Goal: Task Accomplishment & Management: Use online tool/utility

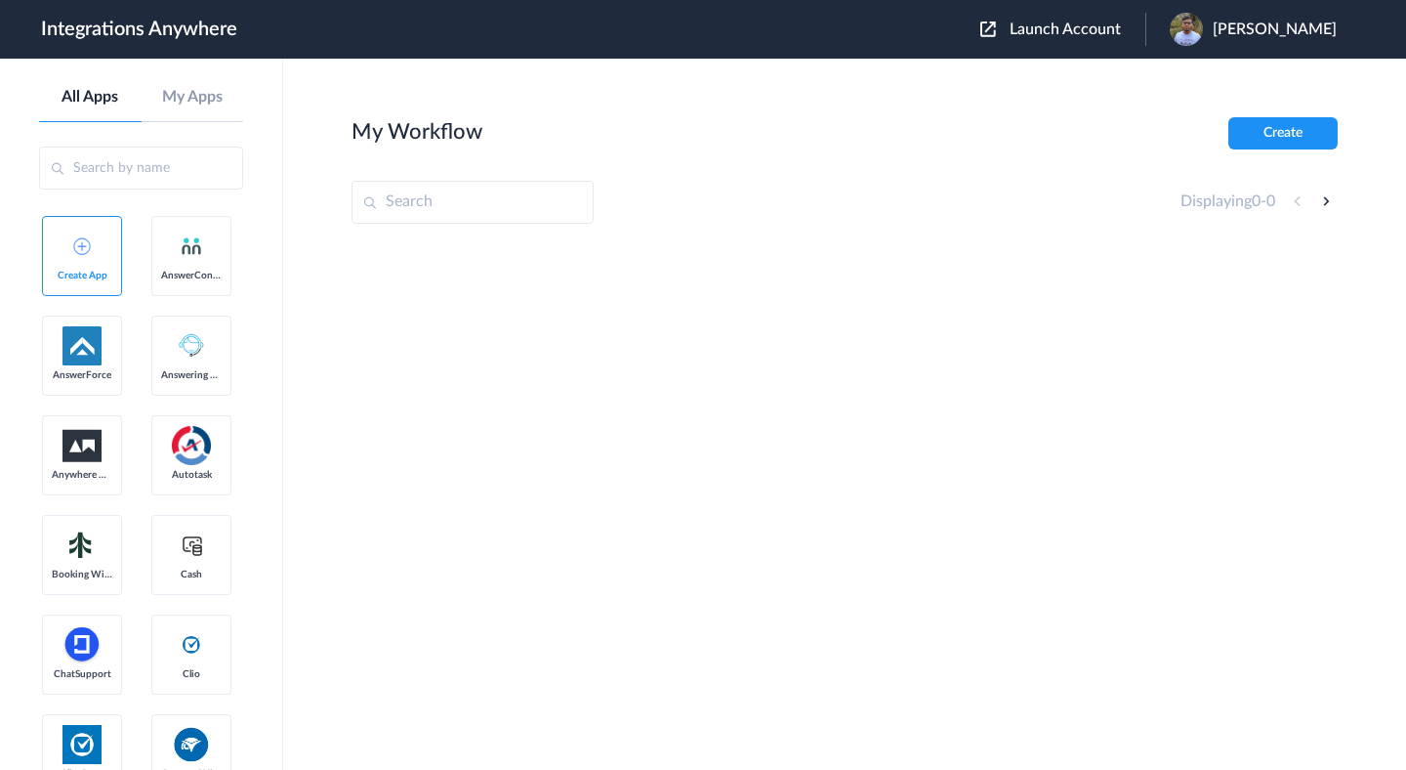
click at [1065, 30] on span "Launch Account" at bounding box center [1065, 29] width 111 height 16
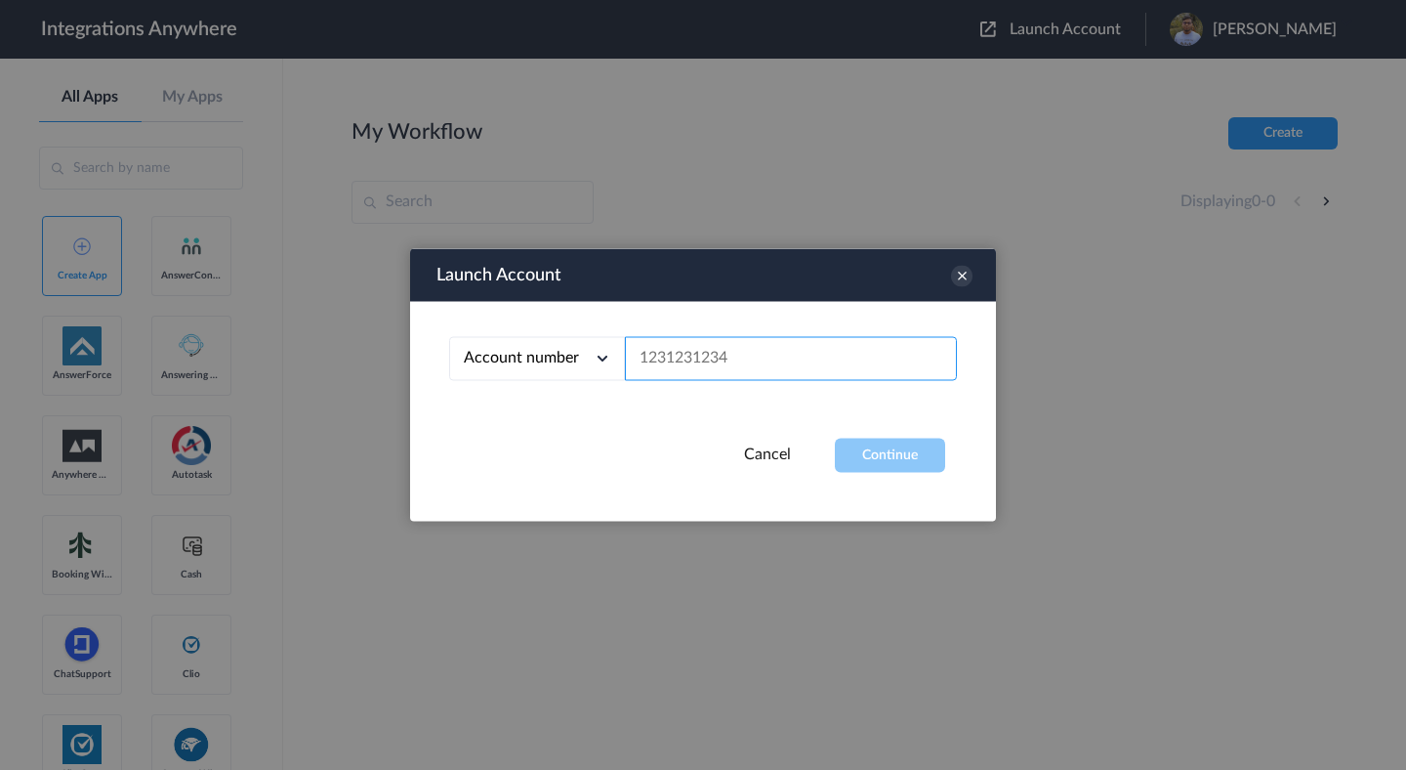
click at [722, 370] on input "text" at bounding box center [791, 359] width 332 height 44
paste input "8776391444"
type input "8776391444"
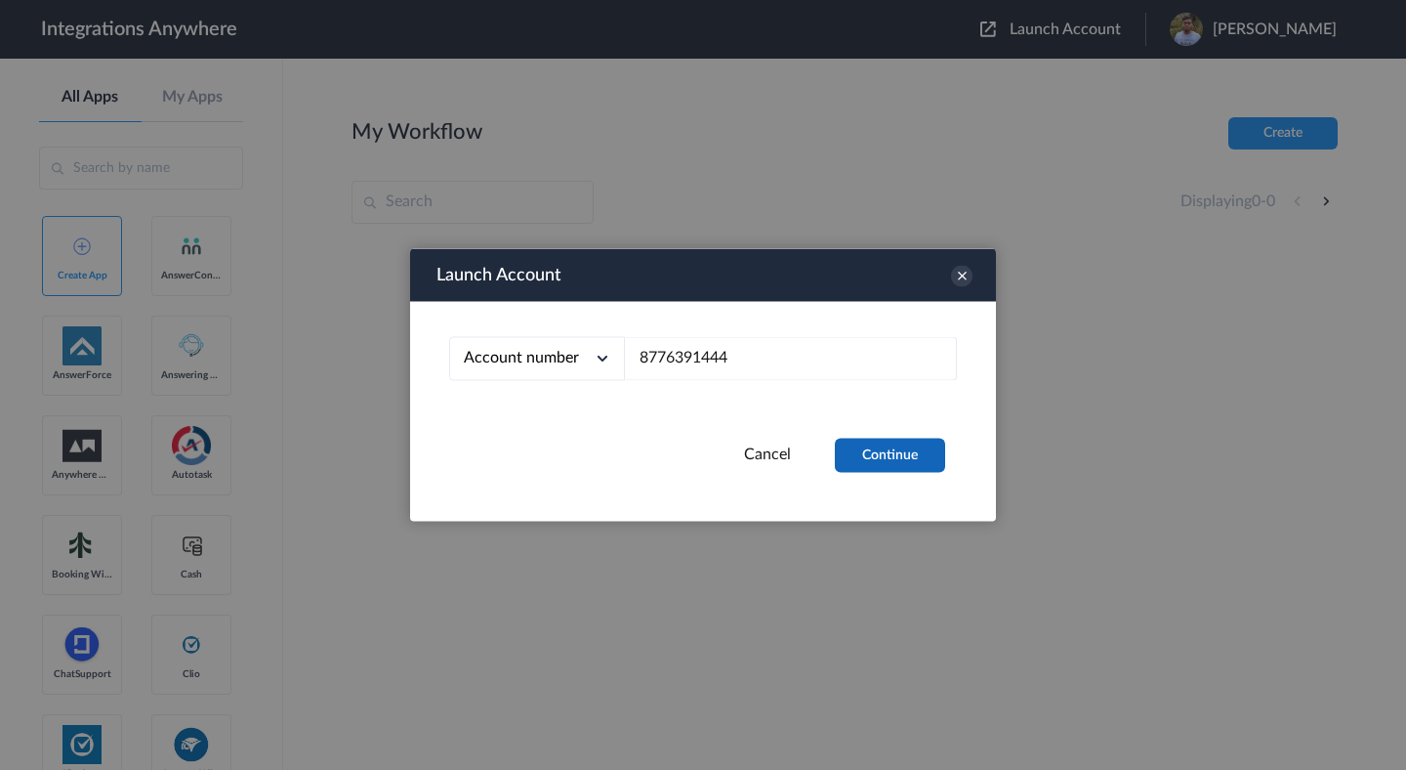
click at [867, 450] on button "Continue" at bounding box center [890, 455] width 110 height 34
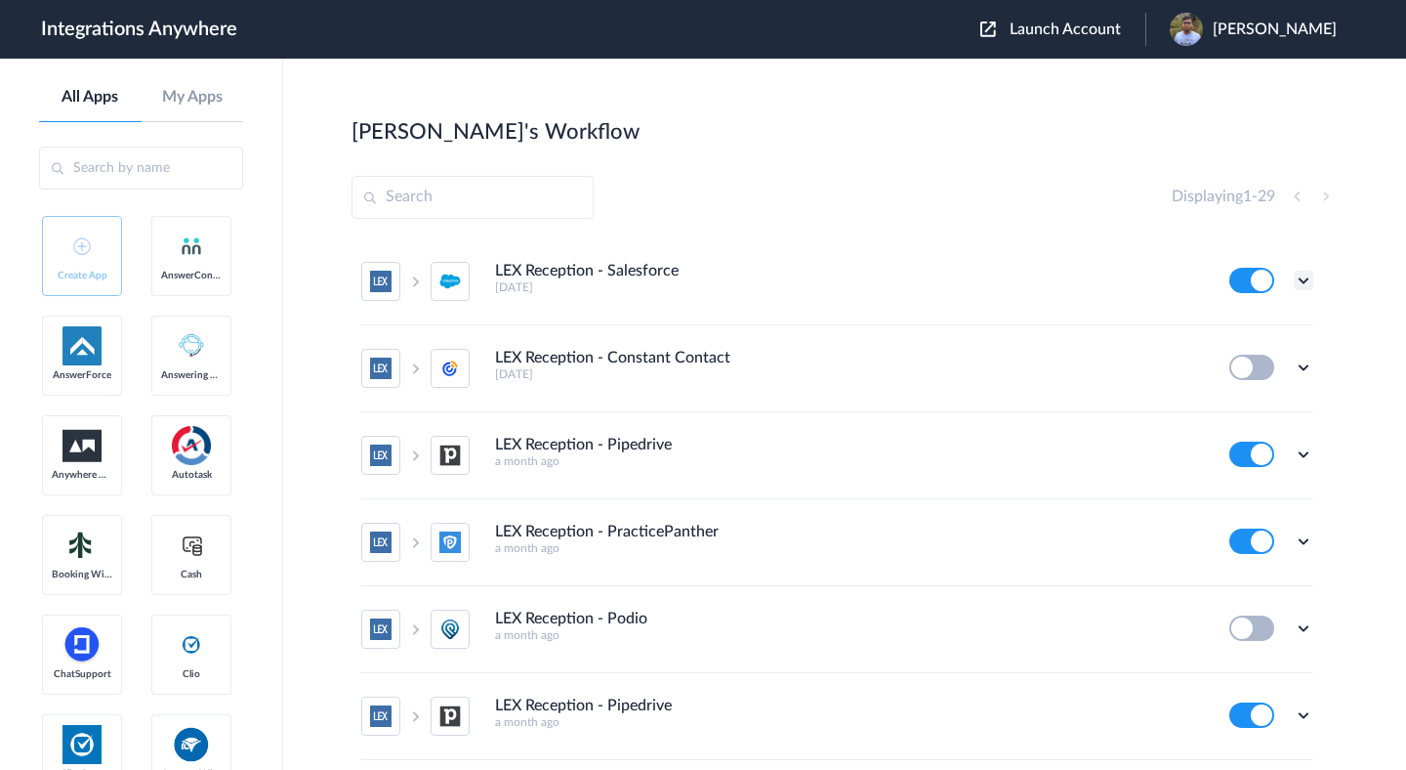
click at [1249, 277] on icon at bounding box center [1304, 281] width 20 height 20
click at [1246, 326] on link "Edit" at bounding box center [1224, 325] width 47 height 14
click at [416, 123] on h2 "[PERSON_NAME]'s Workflow" at bounding box center [496, 131] width 288 height 25
copy h2 "[PERSON_NAME]'s"
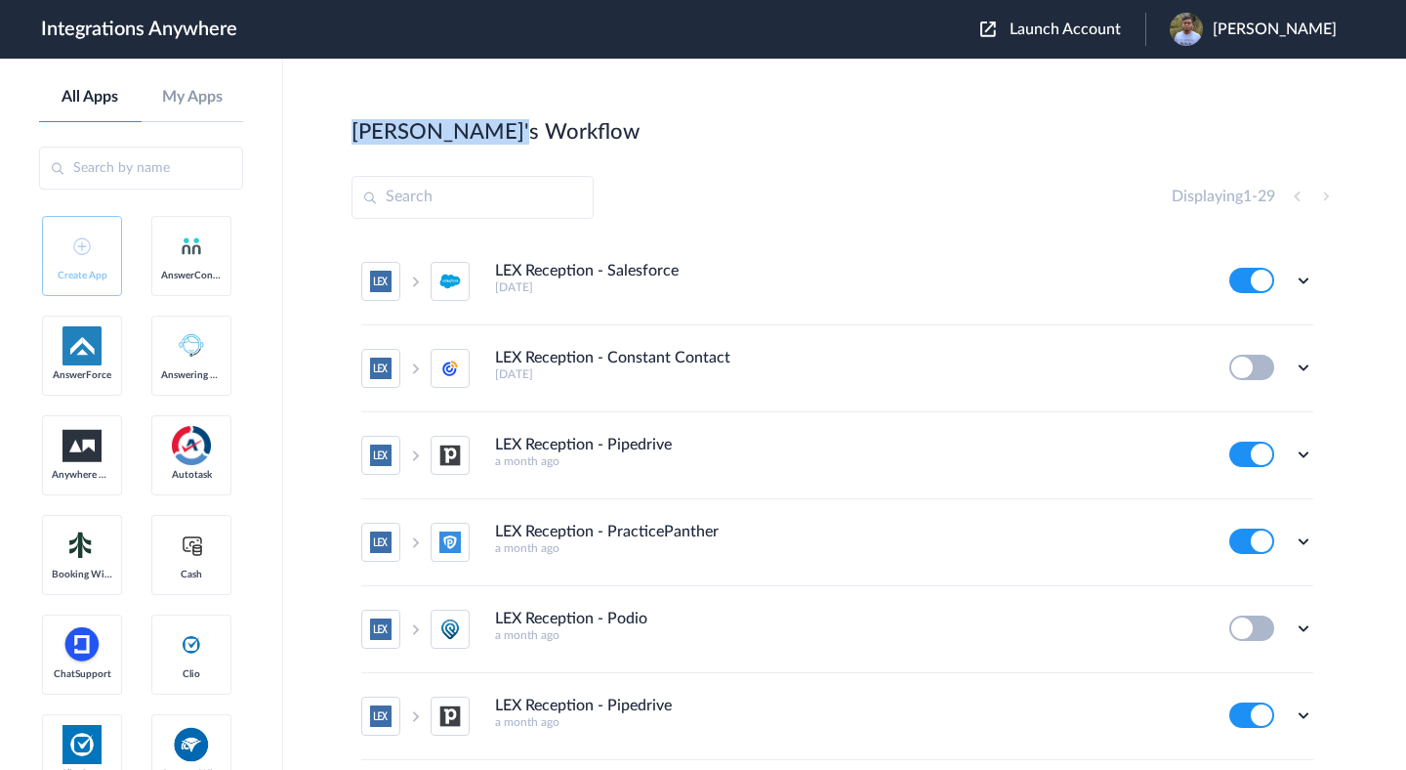
click at [318, 114] on main "[PERSON_NAME]'s Workflow Create Displaying 1 - 29 LEX Reception - Salesforce [D…" at bounding box center [844, 414] width 1123 height 711
